Goal: Information Seeking & Learning: Learn about a topic

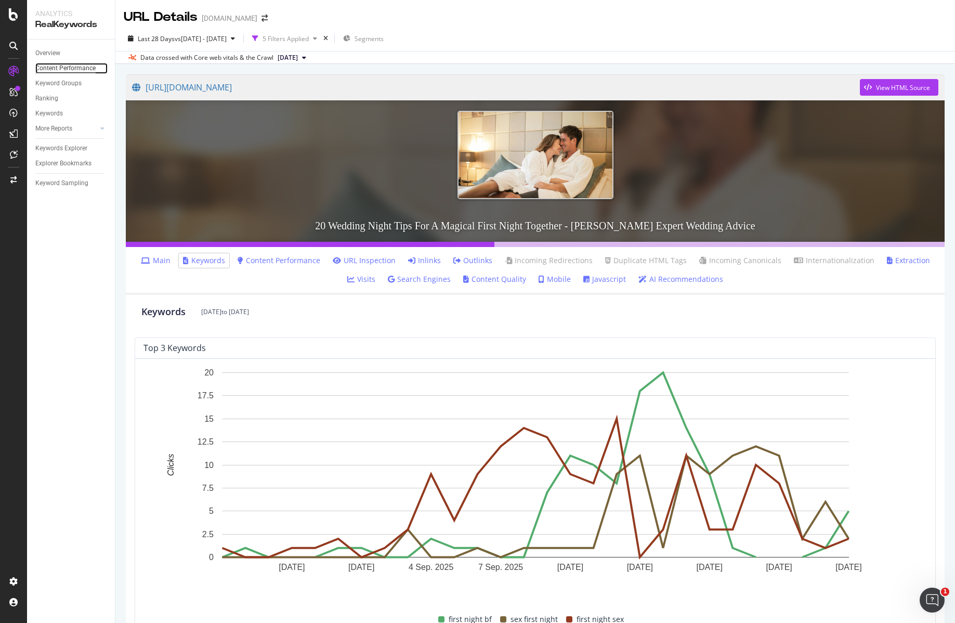
click at [57, 68] on div "Content Performance" at bounding box center [65, 68] width 60 height 11
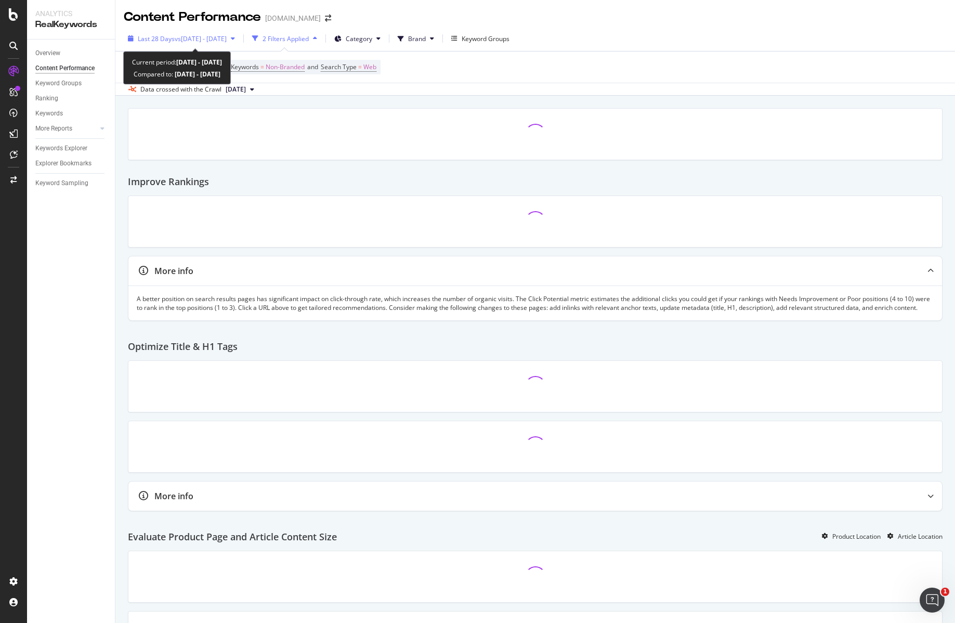
click at [235, 38] on icon "button" at bounding box center [233, 38] width 4 height 6
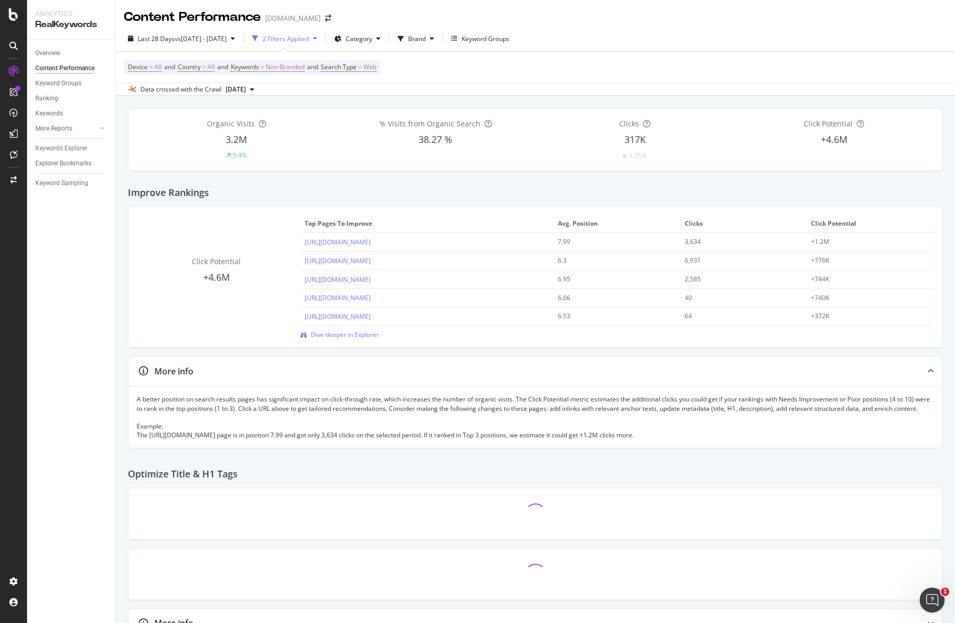
click at [501, 203] on div "Improve Rankings" at bounding box center [535, 188] width 815 height 35
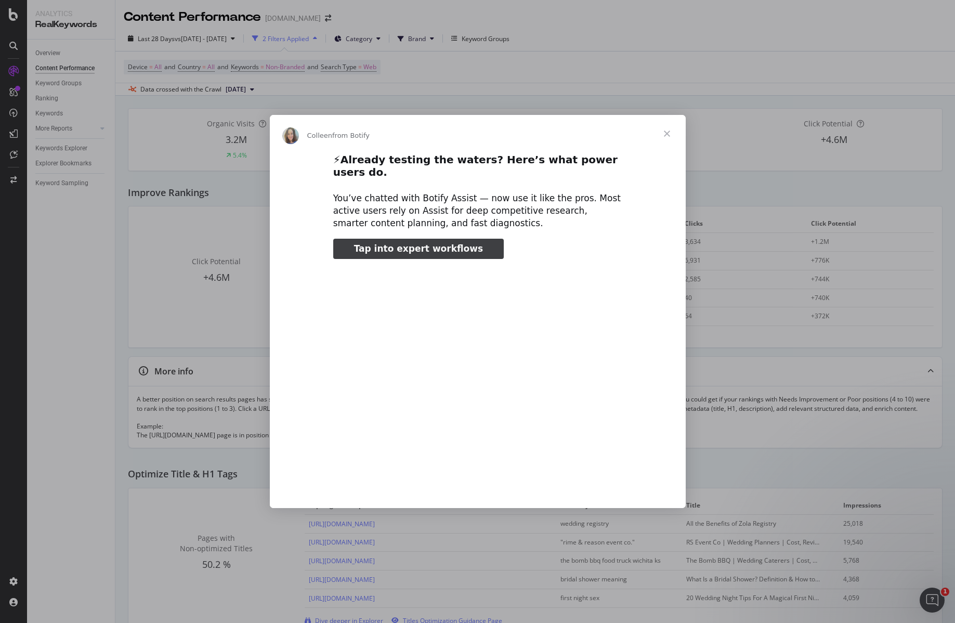
click at [403, 245] on span "Tap into expert workflows" at bounding box center [418, 248] width 129 height 10
type input "2374710"
